Goal: Information Seeking & Learning: Learn about a topic

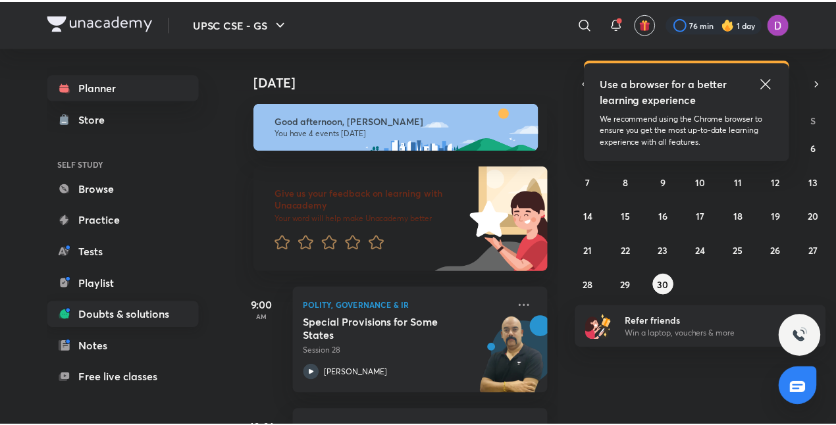
scroll to position [104, 0]
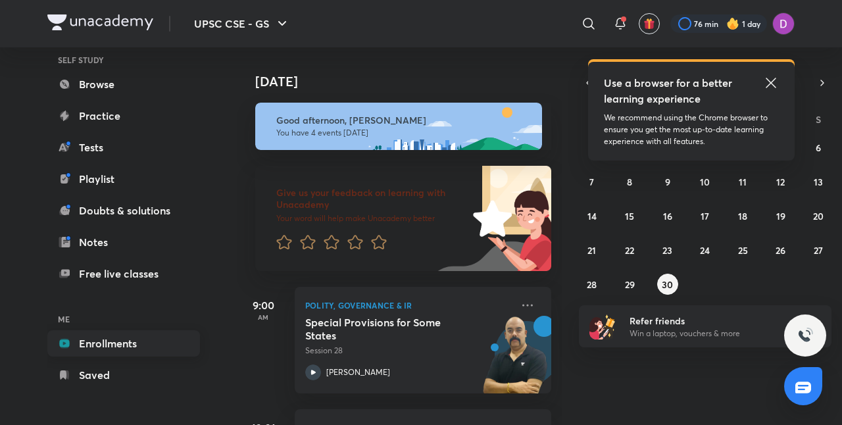
click at [127, 341] on link "Enrollments" at bounding box center [123, 343] width 153 height 26
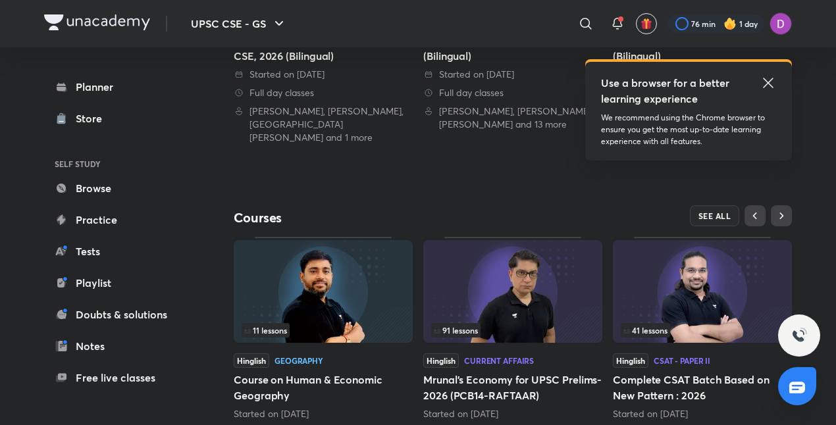
scroll to position [495, 0]
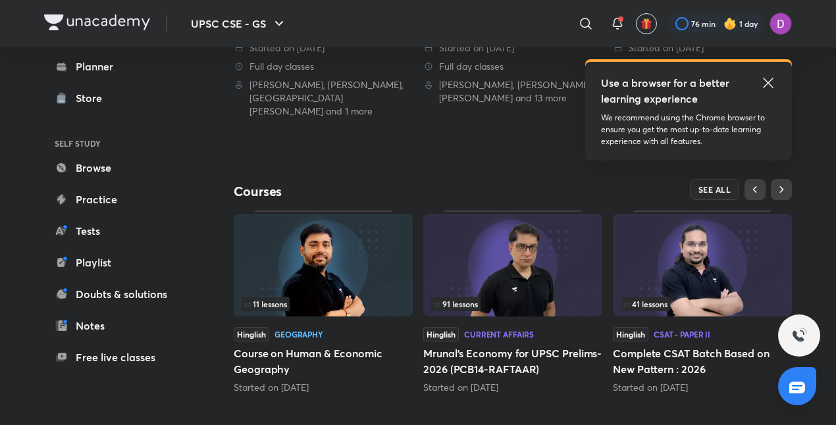
click at [520, 297] on div "91 lessons" at bounding box center [512, 304] width 163 height 14
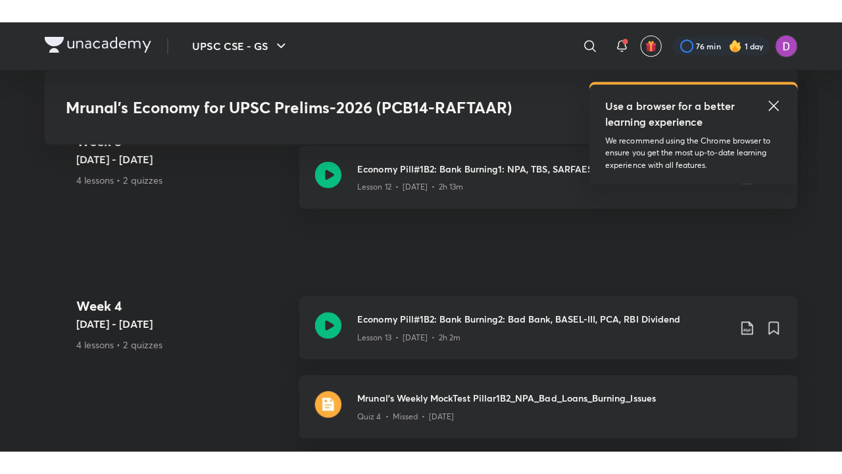
scroll to position [1992, 0]
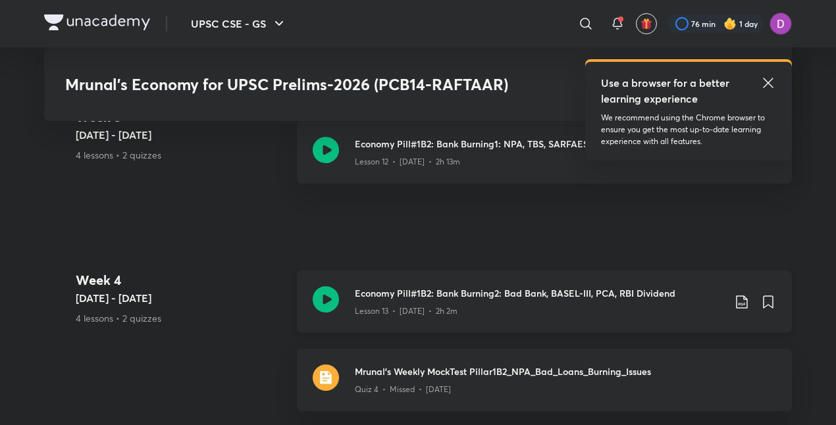
click at [507, 288] on h3 "Economy Pill#1B2: Bank Burning2: Bad Bank, BASEL-III, PCA, RBI Dividend" at bounding box center [539, 293] width 368 height 14
